Goal: Find specific page/section: Find specific page/section

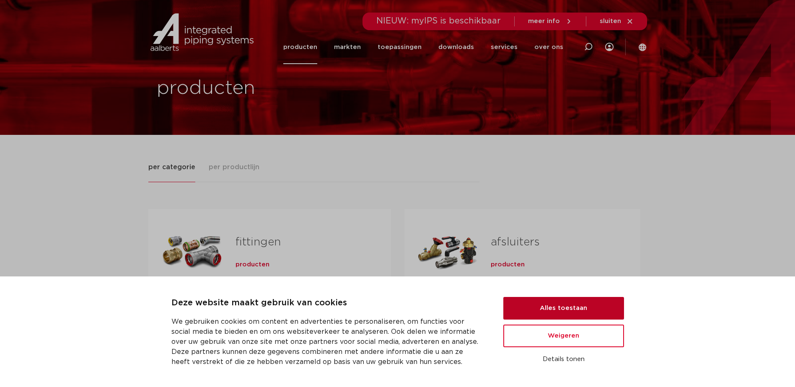
click at [564, 311] on button "Alles toestaan" at bounding box center [564, 308] width 121 height 23
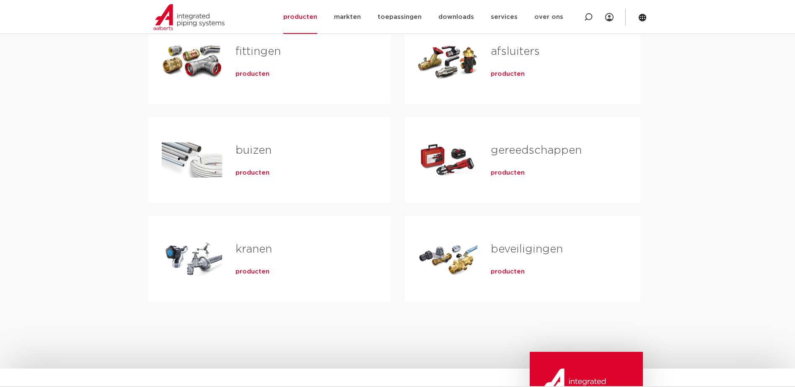
scroll to position [210, 0]
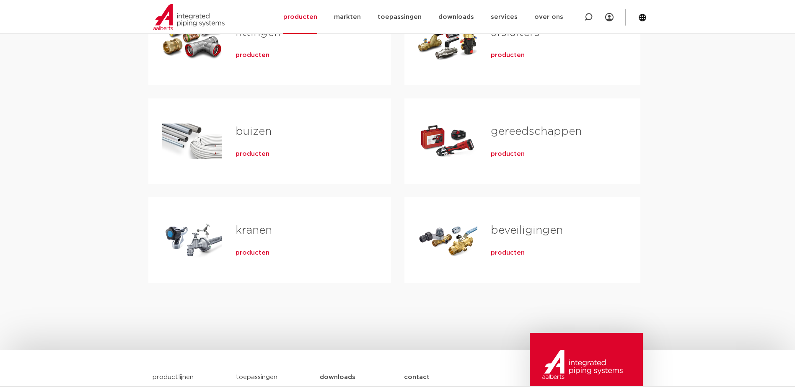
click at [510, 250] on span "producten" at bounding box center [508, 253] width 34 height 8
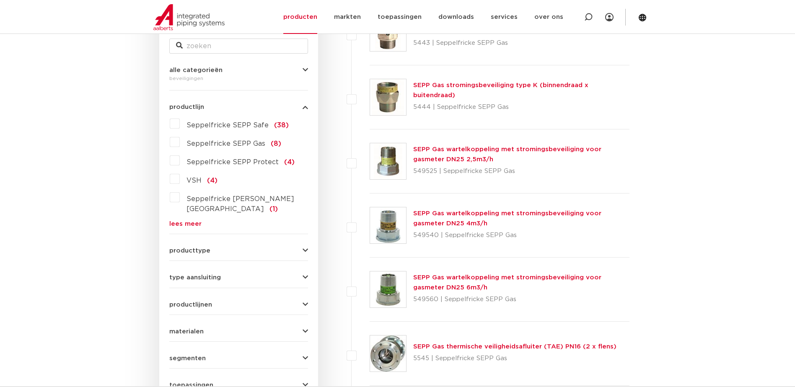
scroll to position [210, 0]
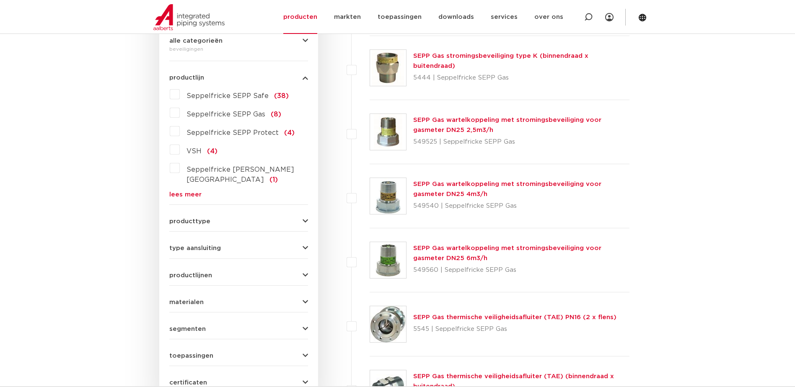
click at [190, 151] on span "VSH" at bounding box center [194, 151] width 15 height 7
click at [0, 0] on input "VSH (4)" at bounding box center [0, 0] width 0 height 0
